Goal: Complete application form

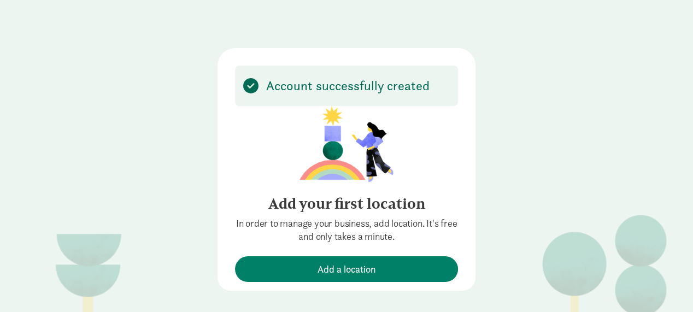
scroll to position [70, 0]
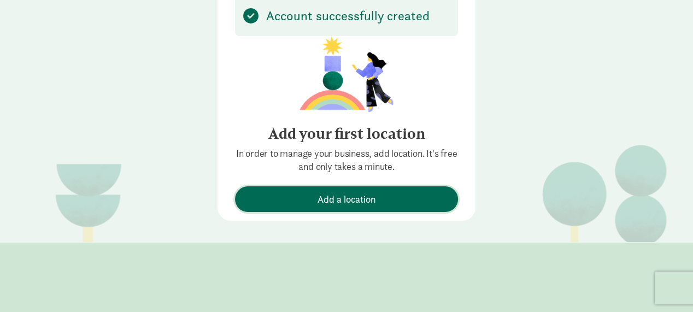
click at [317, 193] on span "Add a location" at bounding box center [346, 199] width 58 height 15
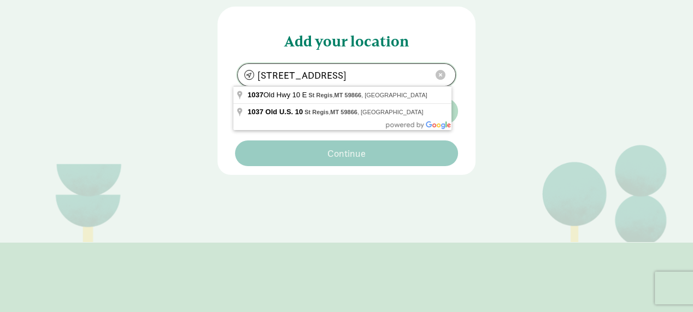
drag, startPoint x: 384, startPoint y: 72, endPoint x: 232, endPoint y: 79, distance: 152.0
click at [235, 79] on div "1037 10 E, St Regis, MT 59866 Not seeing your location? Add now No results." at bounding box center [346, 95] width 223 height 64
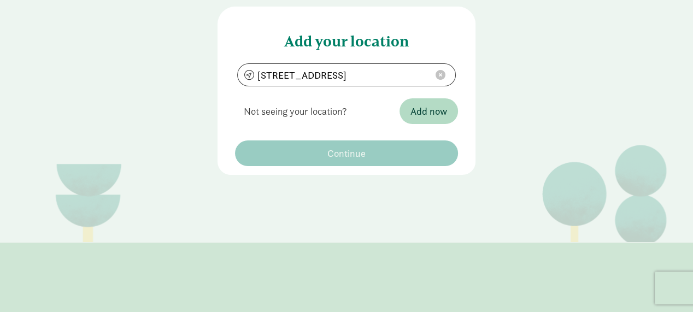
type input "76 Willow Peak Dr, Bozeman, MT 59718"
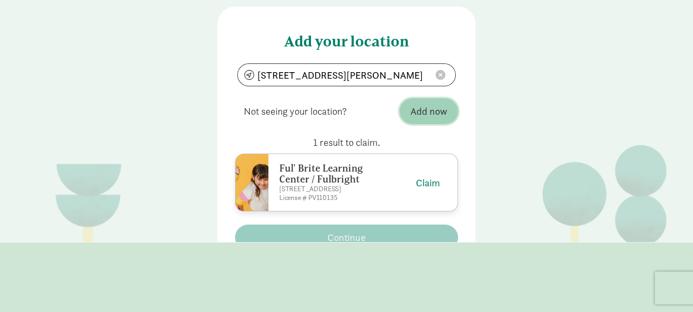
click at [427, 107] on span "Add now" at bounding box center [428, 111] width 37 height 15
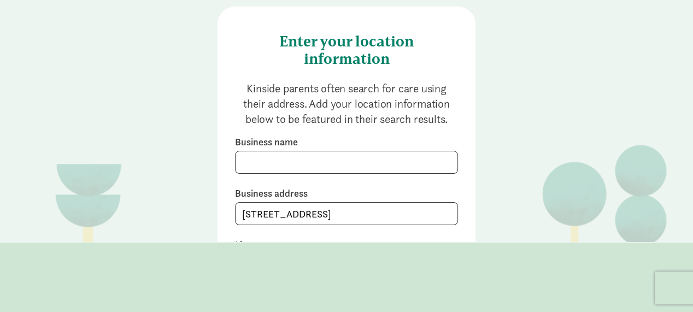
click at [298, 187] on div "Business name" at bounding box center [346, 206] width 223 height 38
click at [293, 161] on input at bounding box center [346, 162] width 222 height 22
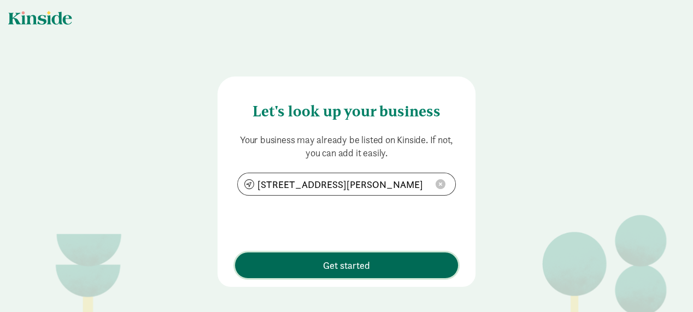
click at [335, 273] on button "Get started" at bounding box center [346, 265] width 223 height 26
type input "76 Willow Peak Dr, Bozeman, MT 59718"
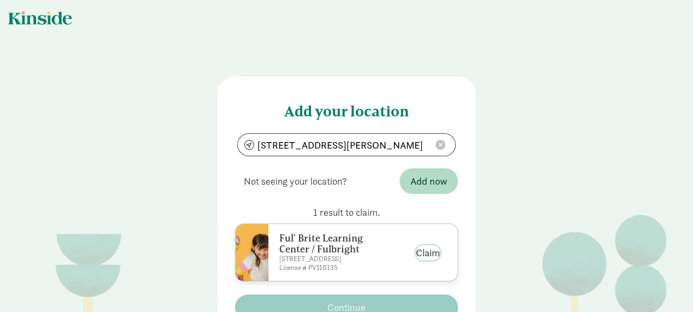
click at [422, 258] on button "Claim" at bounding box center [428, 252] width 24 height 15
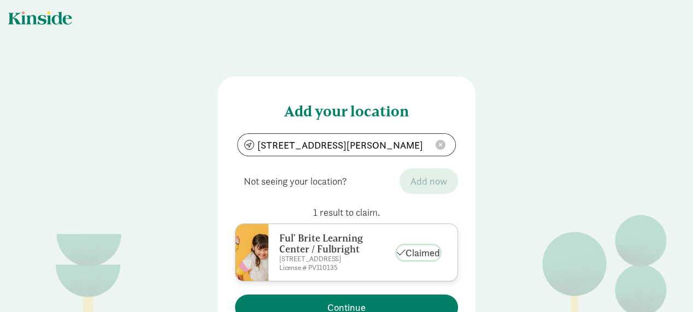
scroll to position [46, 0]
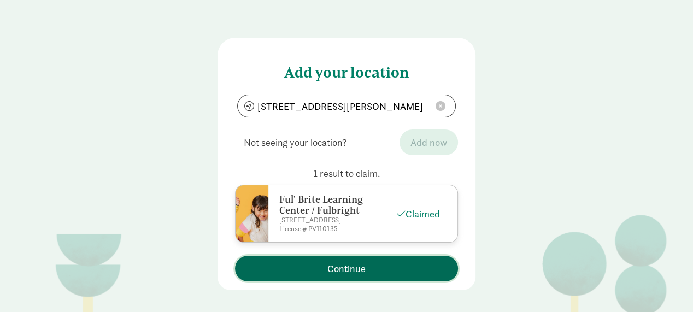
click at [412, 263] on span "Continue" at bounding box center [346, 268] width 212 height 15
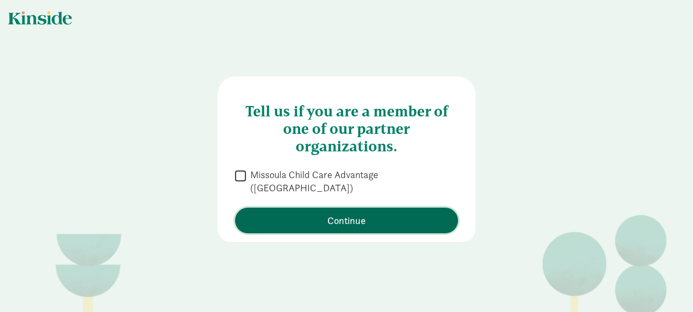
scroll to position [0, 0]
click at [343, 215] on span "Continue" at bounding box center [346, 220] width 38 height 15
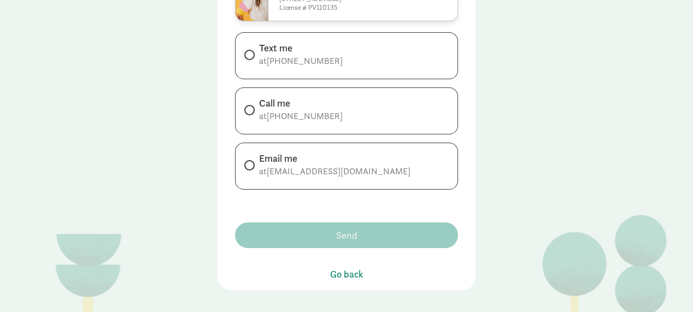
scroll to position [175, 0]
click at [244, 58] on input "Text me at +14066024670" at bounding box center [247, 54] width 7 height 7
radio input "true"
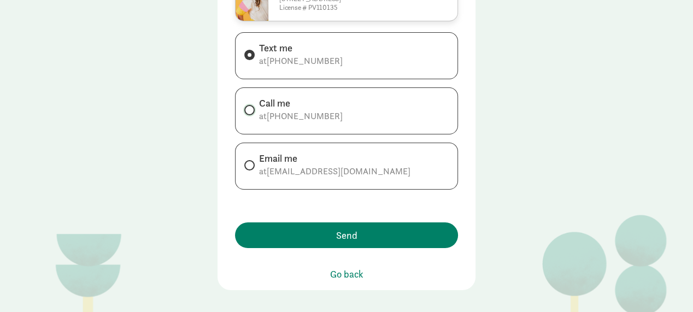
click at [246, 114] on input "Call me at +14066024670" at bounding box center [247, 110] width 7 height 7
radio input "true"
click at [244, 169] on input "Email me at karleenfulbright83@gmail.com" at bounding box center [247, 165] width 7 height 7
radio input "true"
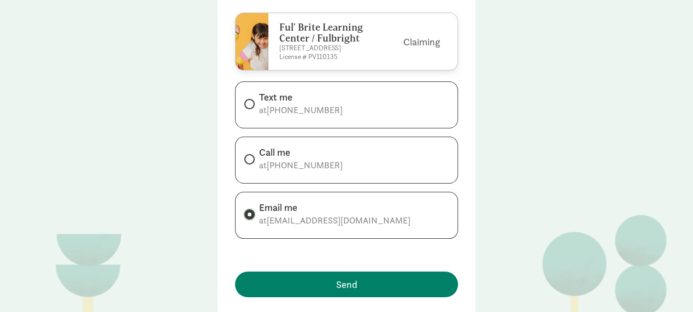
scroll to position [121, 0]
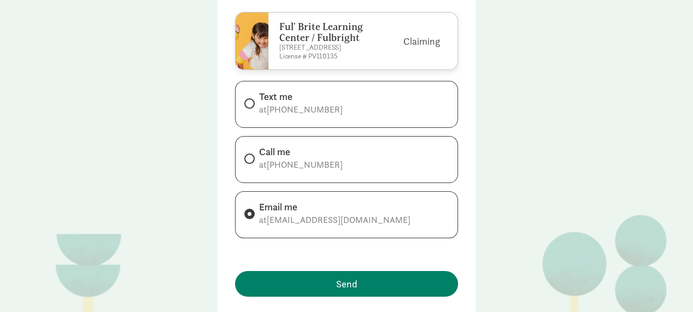
click at [247, 164] on span at bounding box center [249, 159] width 10 height 10
click at [247, 162] on input "Call me at +14066024670" at bounding box center [247, 158] width 7 height 7
radio input "true"
click at [247, 219] on span at bounding box center [249, 214] width 10 height 10
click at [247, 217] on input "Email me at karleenfulbright83@gmail.com" at bounding box center [247, 213] width 7 height 7
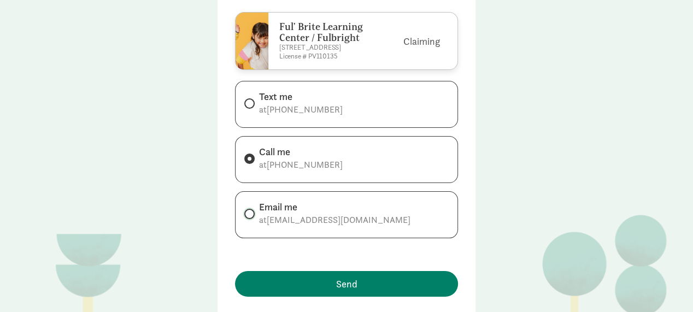
radio input "true"
click at [244, 107] on input "Text me at +14066024670" at bounding box center [247, 103] width 7 height 7
radio input "true"
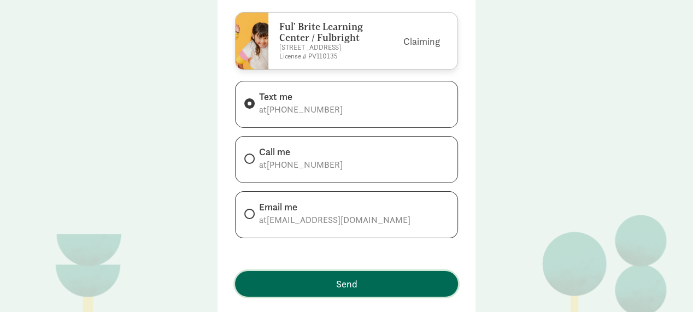
click at [344, 288] on span "Send" at bounding box center [346, 283] width 21 height 15
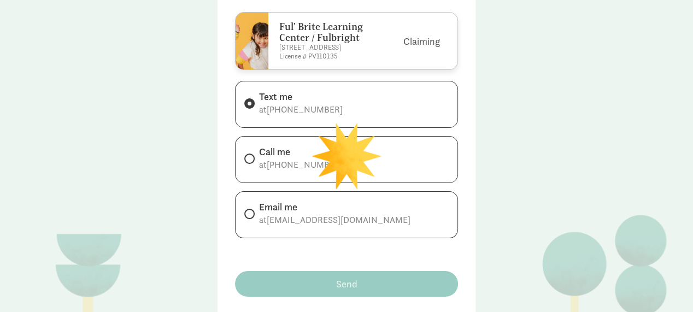
scroll to position [0, 0]
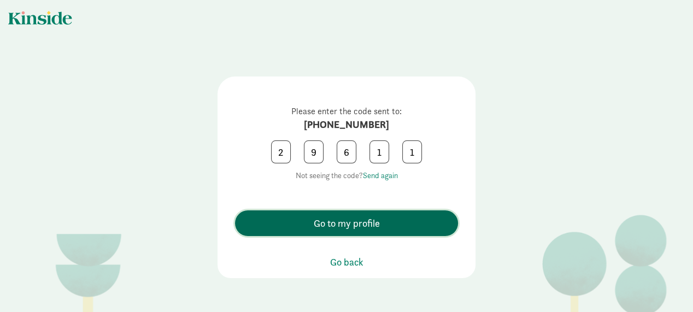
click at [346, 231] on button "Go to my profile" at bounding box center [346, 223] width 223 height 26
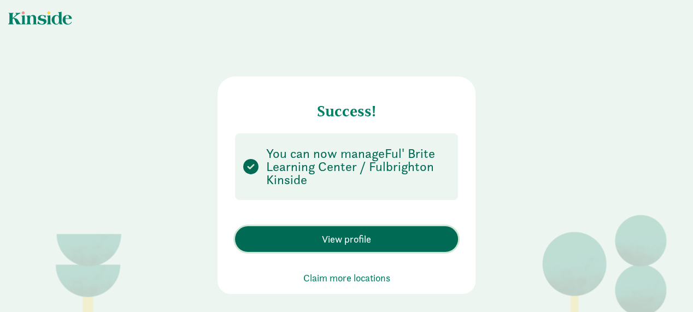
click at [344, 237] on span "View profile" at bounding box center [346, 239] width 49 height 15
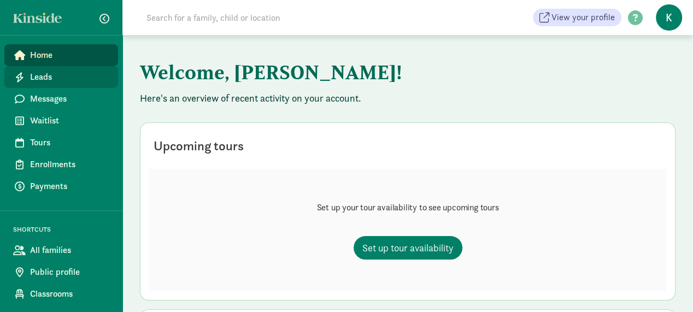
click at [46, 78] on span "Leads" at bounding box center [69, 76] width 79 height 13
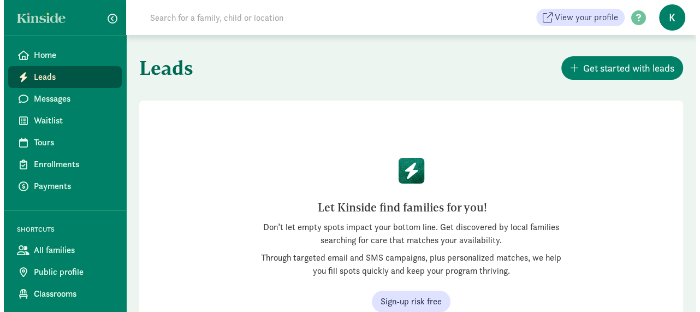
scroll to position [90, 0]
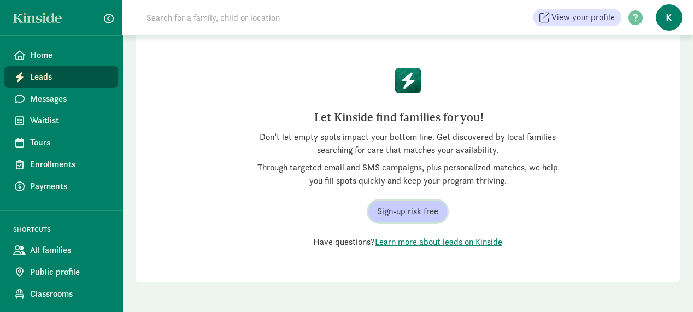
click at [398, 210] on span "Sign-up risk free" at bounding box center [407, 211] width 61 height 13
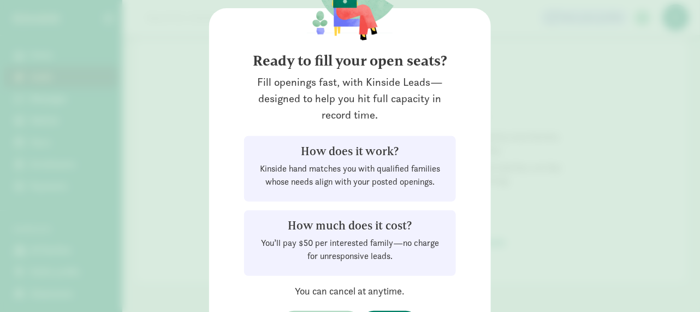
scroll to position [128, 0]
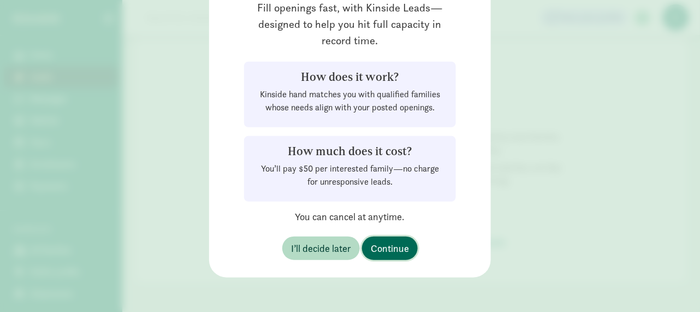
click at [395, 241] on span "Continue" at bounding box center [390, 248] width 38 height 15
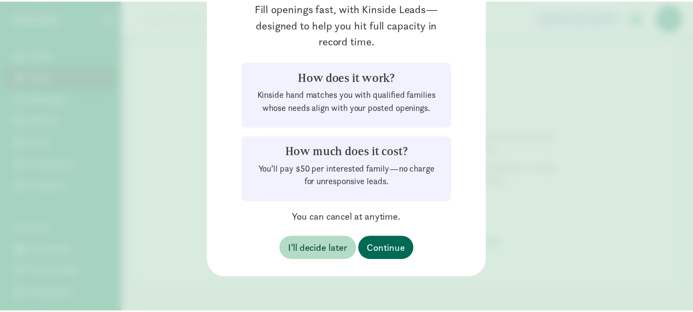
scroll to position [0, 0]
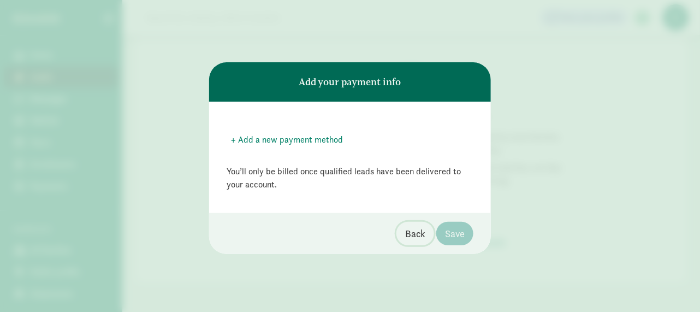
click at [426, 238] on button "Back" at bounding box center [416, 233] width 38 height 23
